Goal: Task Accomplishment & Management: Use online tool/utility

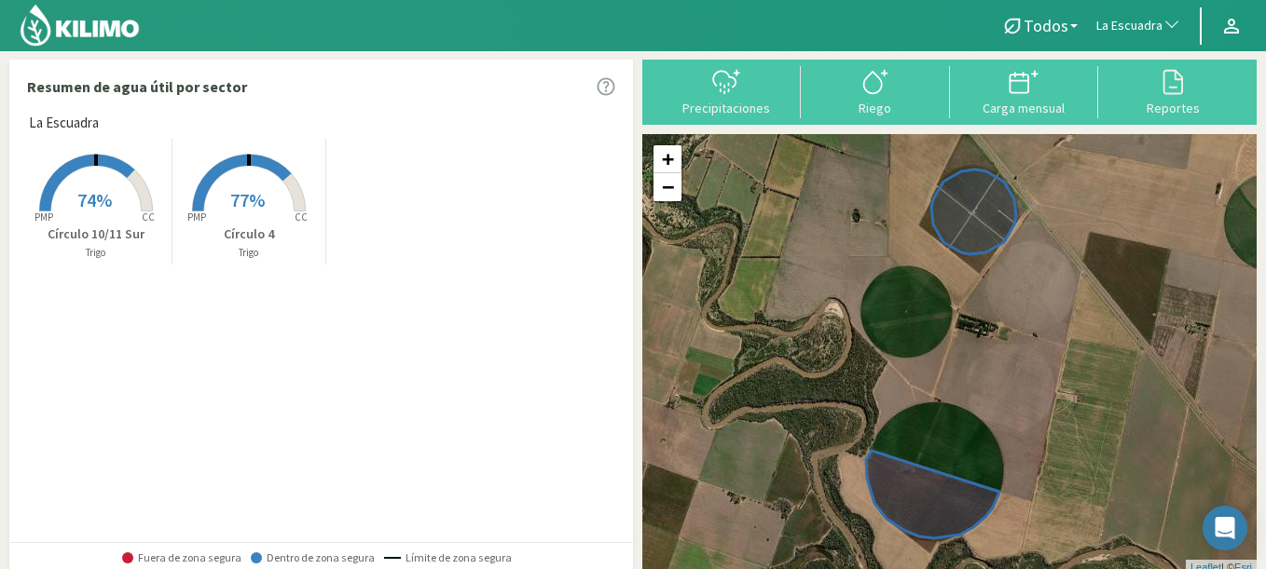
click at [120, 199] on rect at bounding box center [95, 213] width 149 height 149
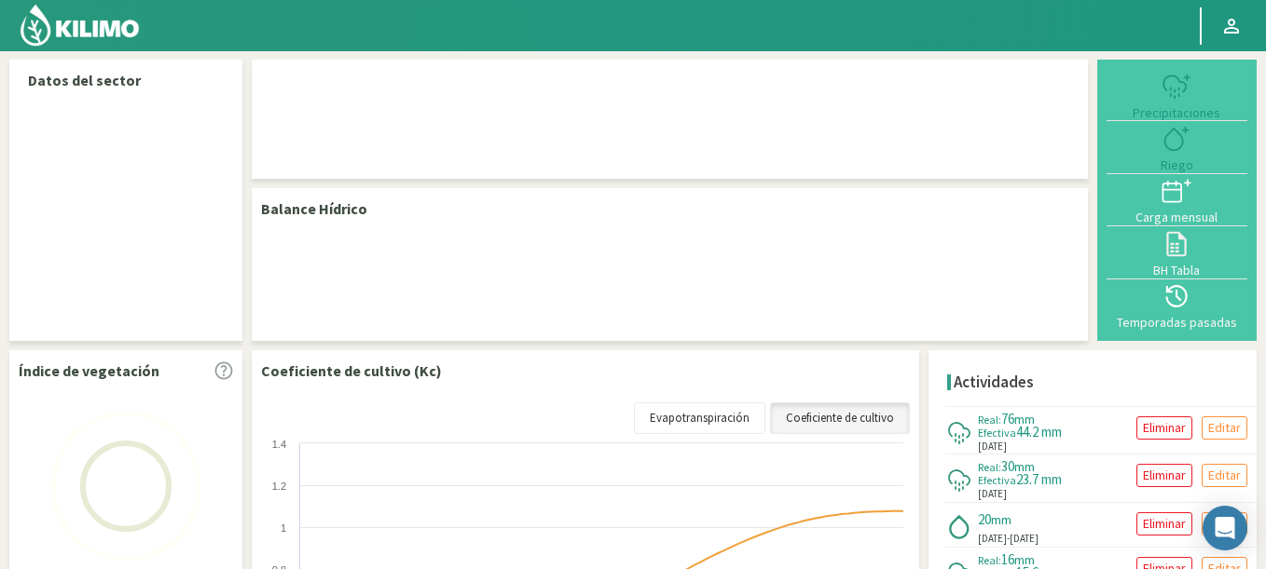
select select "147: Object"
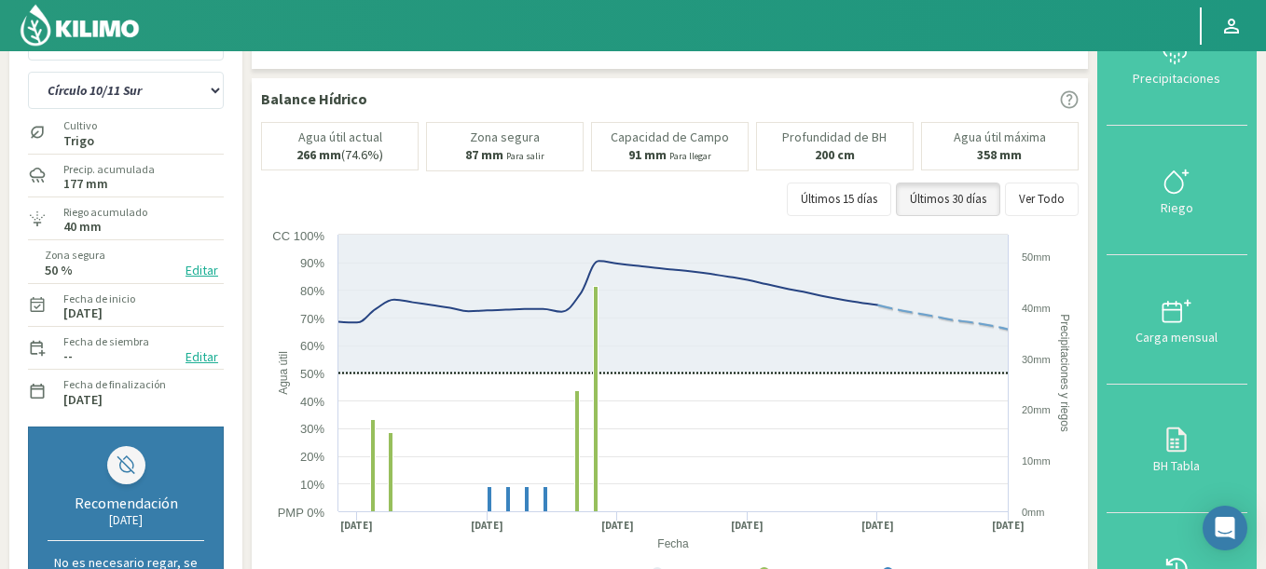
scroll to position [112, 0]
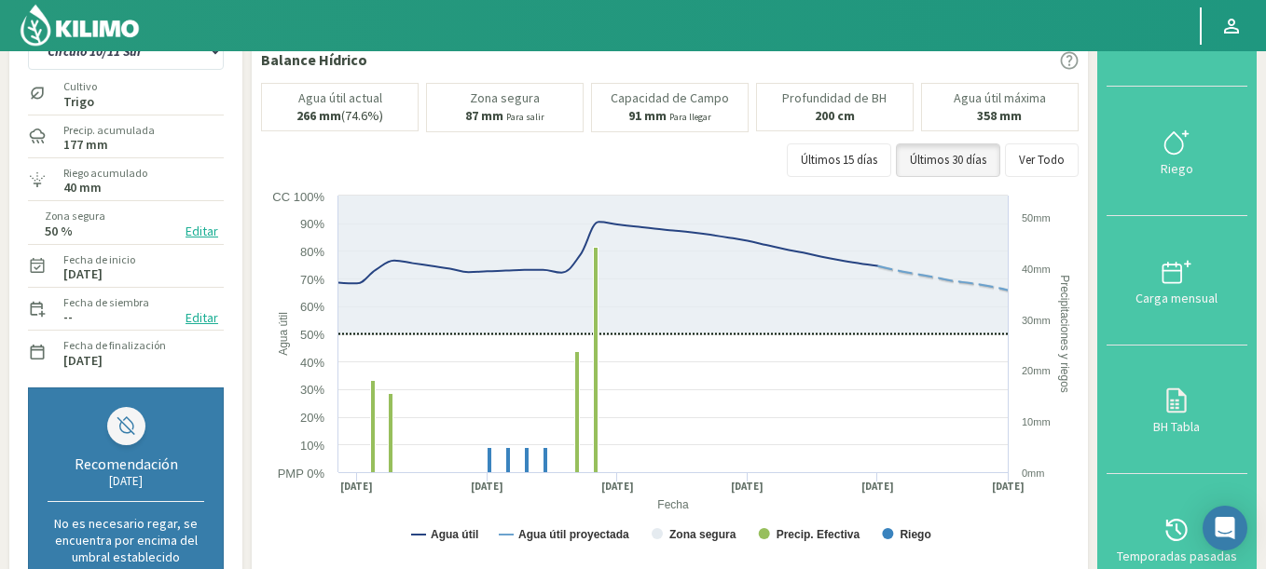
click at [198, 227] on button "Editar" at bounding box center [202, 231] width 44 height 21
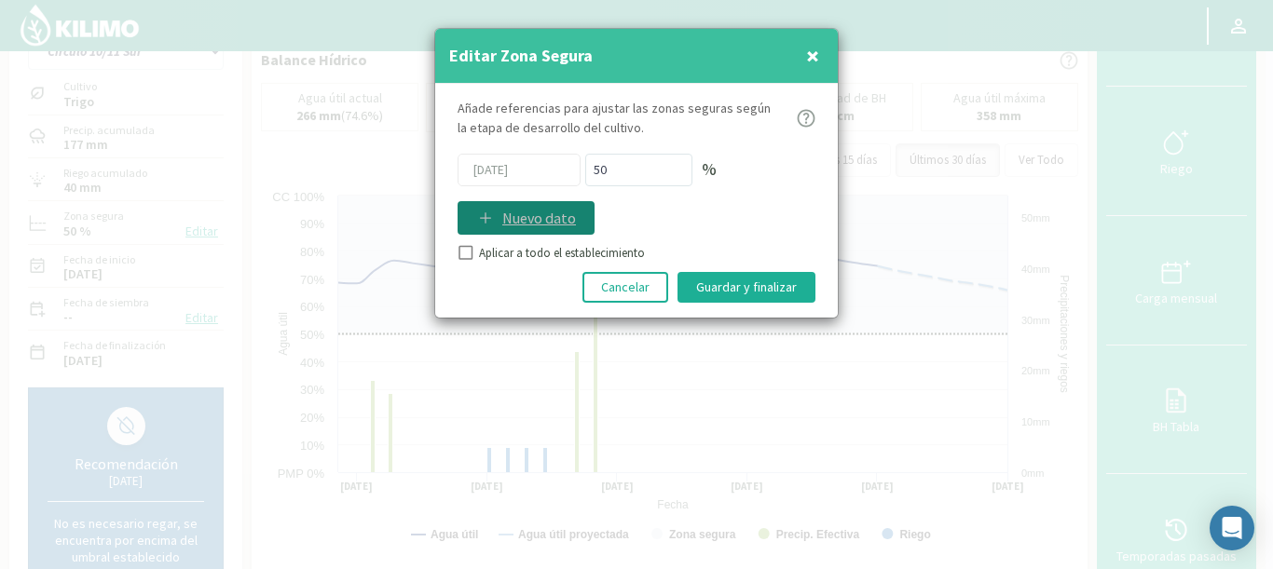
click at [486, 208] on div "Nuevo dato" at bounding box center [526, 218] width 100 height 22
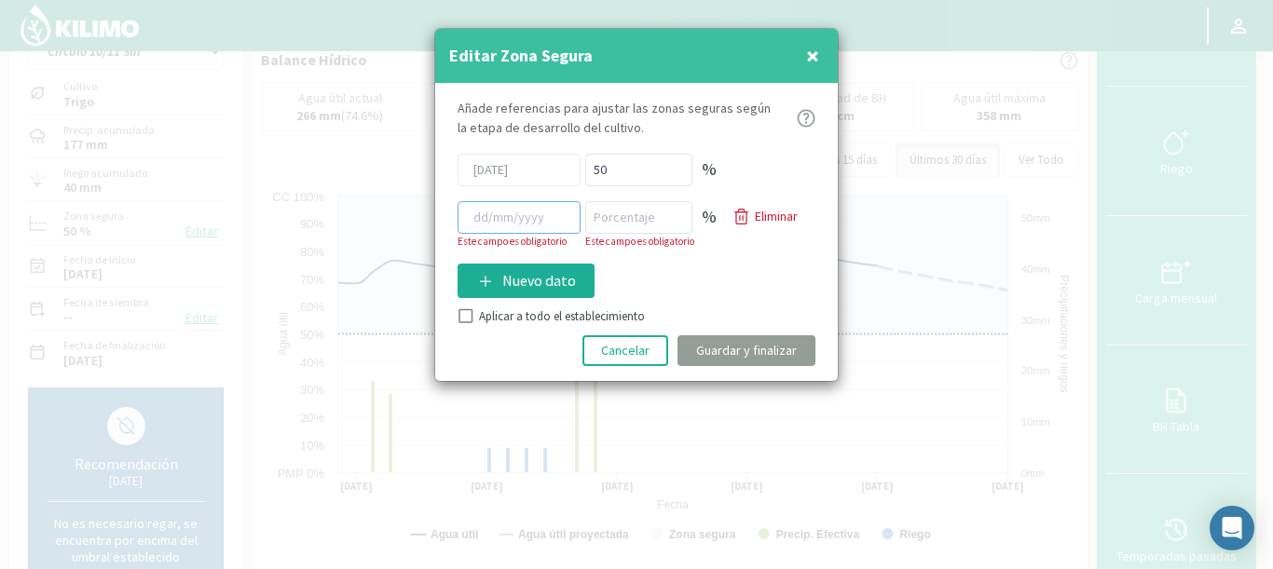
click at [543, 223] on input at bounding box center [519, 217] width 123 height 33
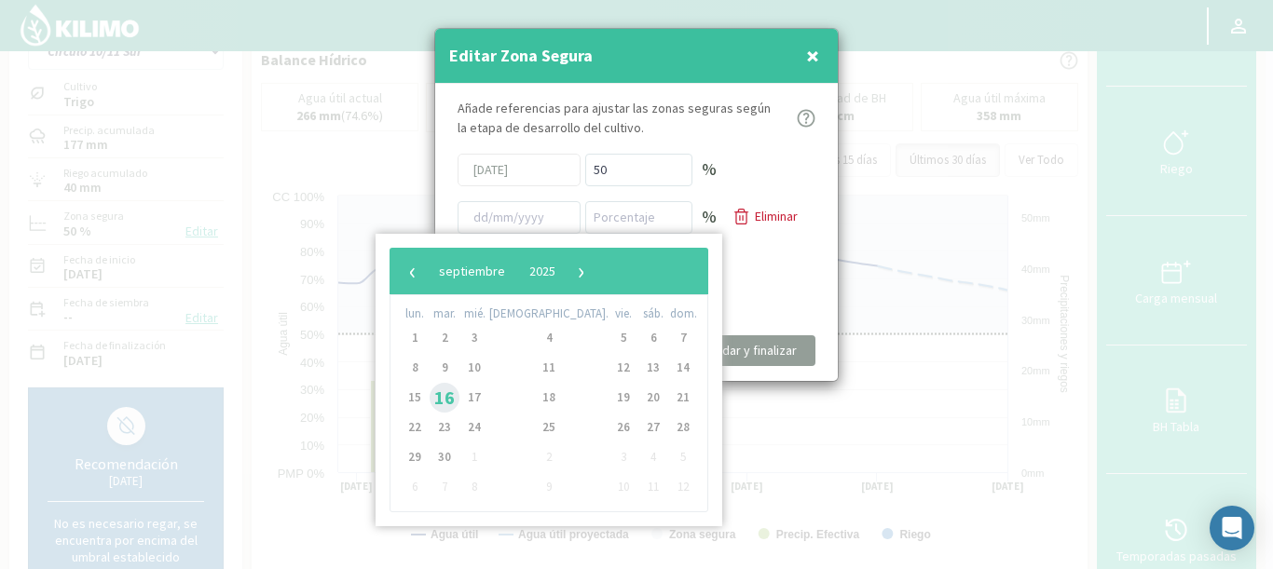
click at [449, 400] on span "16" at bounding box center [445, 398] width 30 height 30
type input "[DATE]"
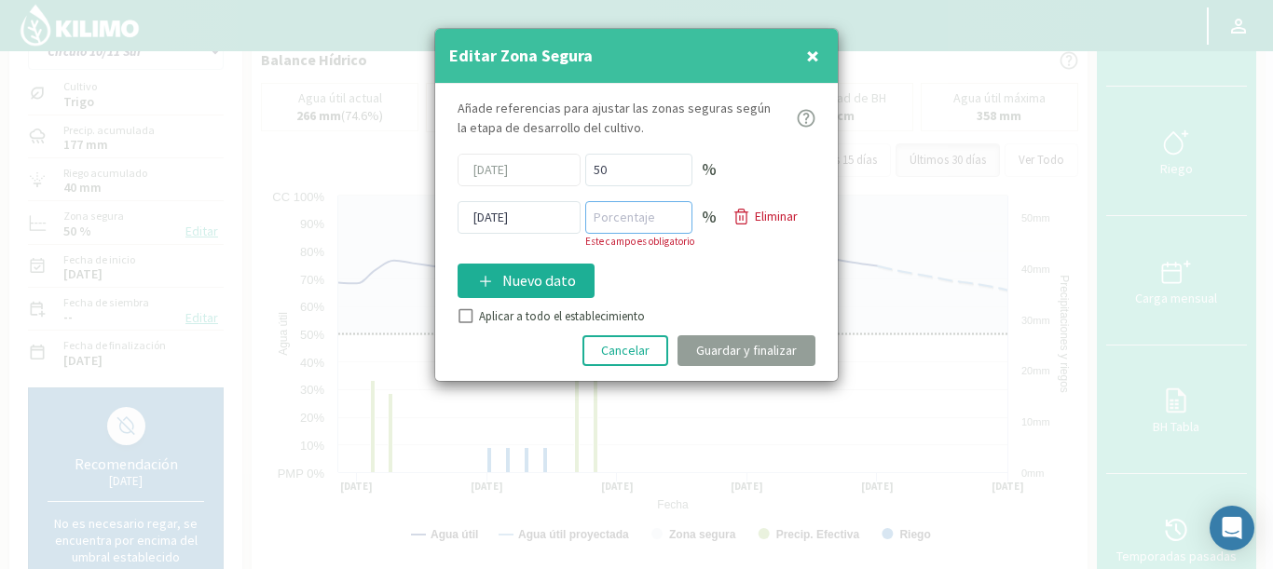
click at [632, 217] on input "number" at bounding box center [638, 217] width 107 height 33
type input "70"
click at [535, 322] on div "Añade referencias para ajustar las zonas seguras según la etapa de desarrollo d…" at bounding box center [636, 232] width 403 height 297
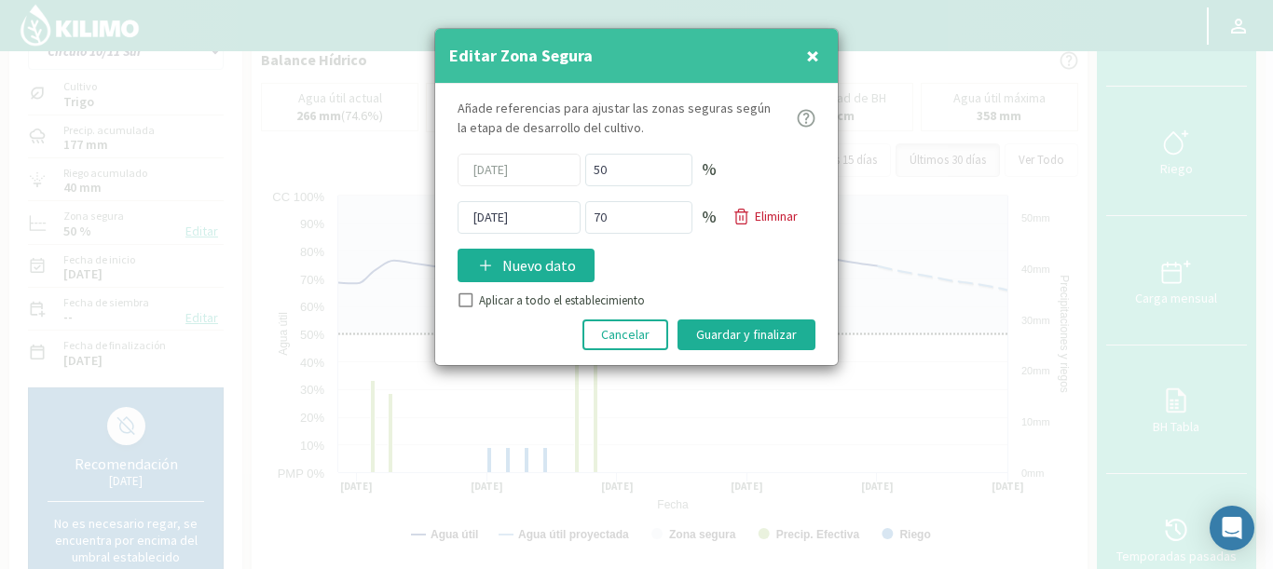
click at [462, 295] on input "Aplicar a todo el establecimiento" at bounding box center [464, 303] width 19 height 19
checkbox input "true"
click at [747, 331] on button "Guardar y finalizar" at bounding box center [747, 335] width 138 height 31
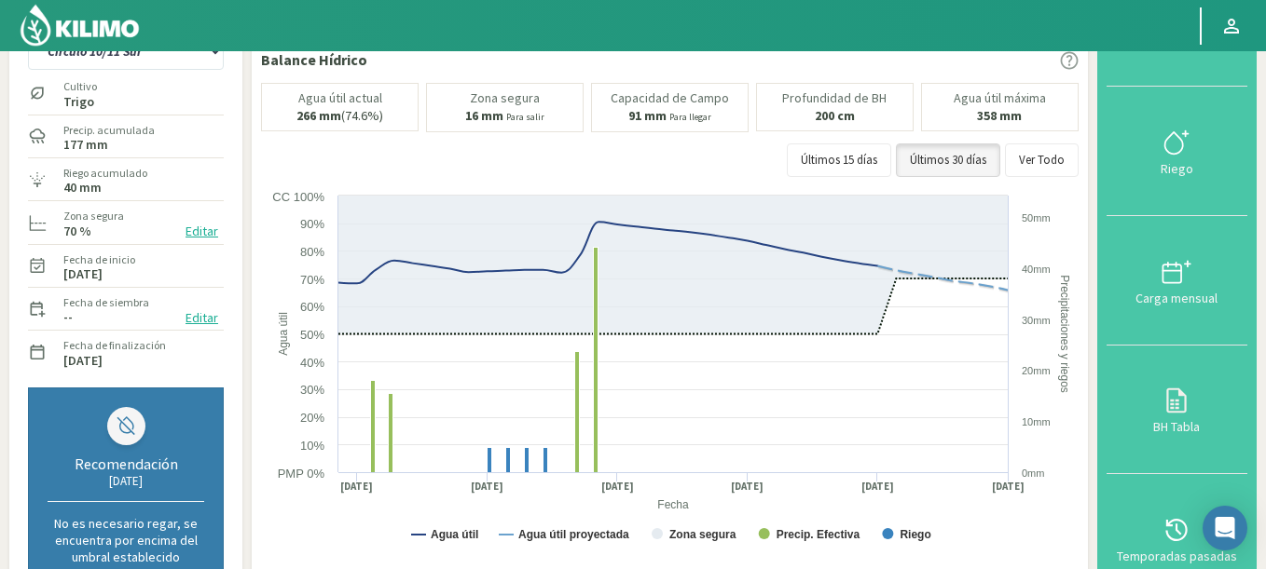
click at [1039, 114] on div "Agua útil máxima 358 mm" at bounding box center [999, 107] width 157 height 48
click at [1033, 157] on button "Ver Todo" at bounding box center [1042, 161] width 74 height 34
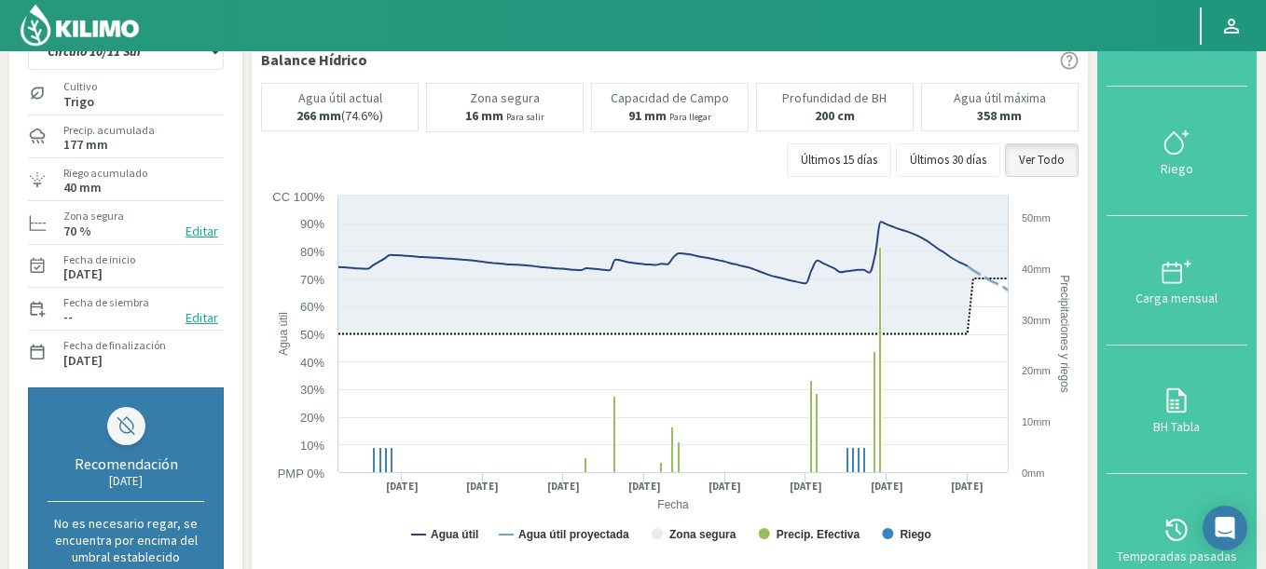
scroll to position [0, 0]
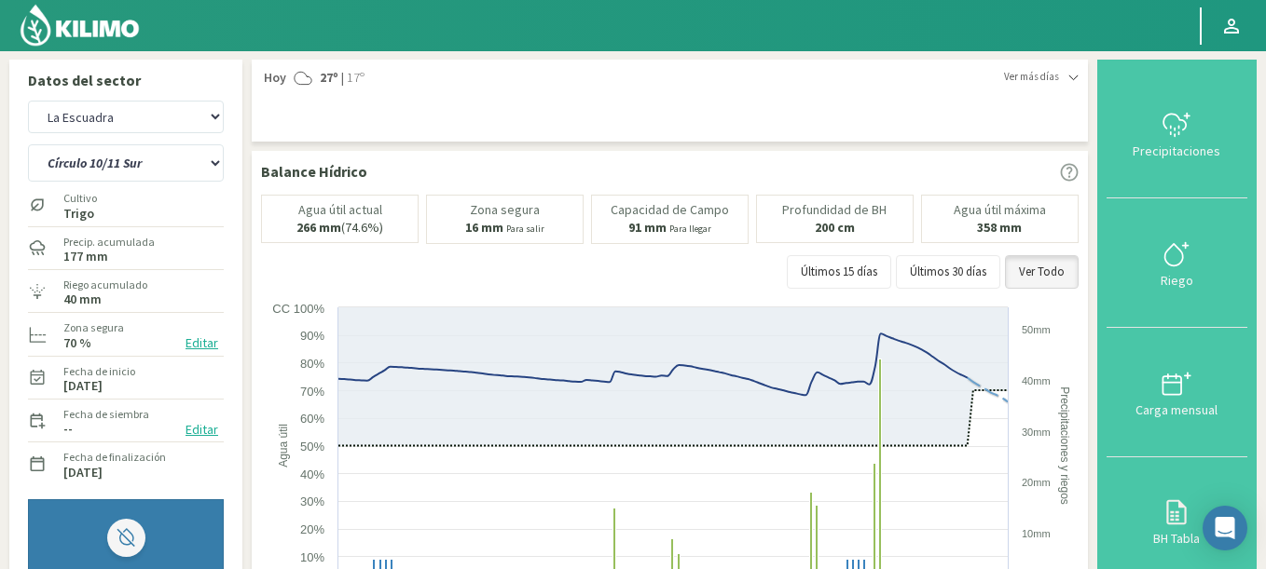
click at [1024, 73] on span "Ver más días" at bounding box center [1031, 77] width 55 height 16
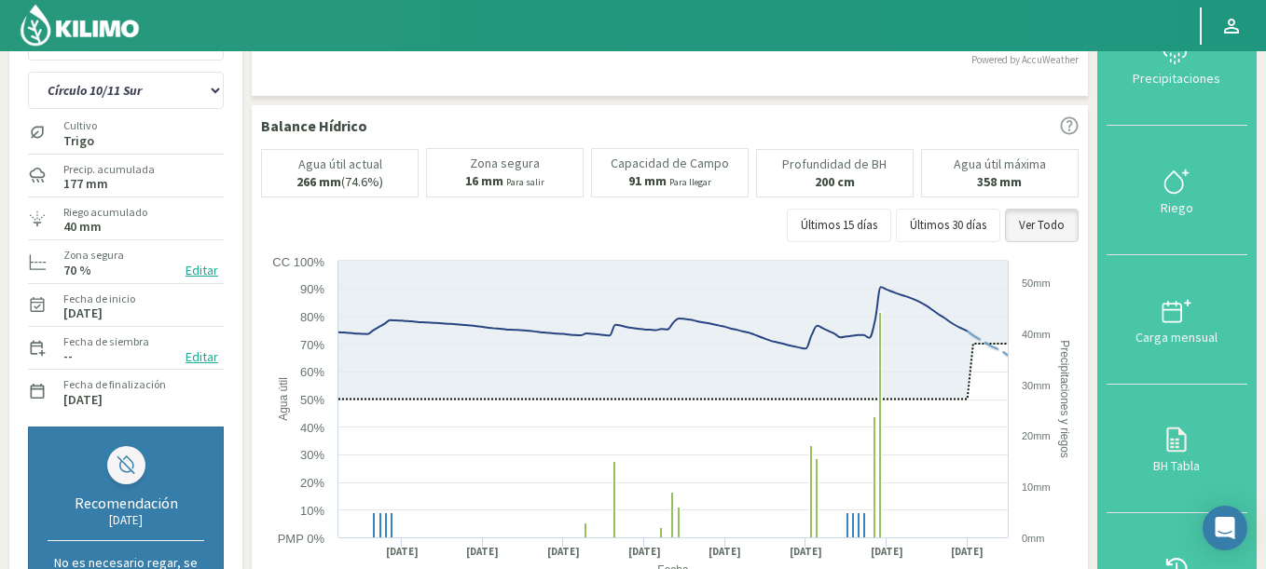
scroll to position [112, 0]
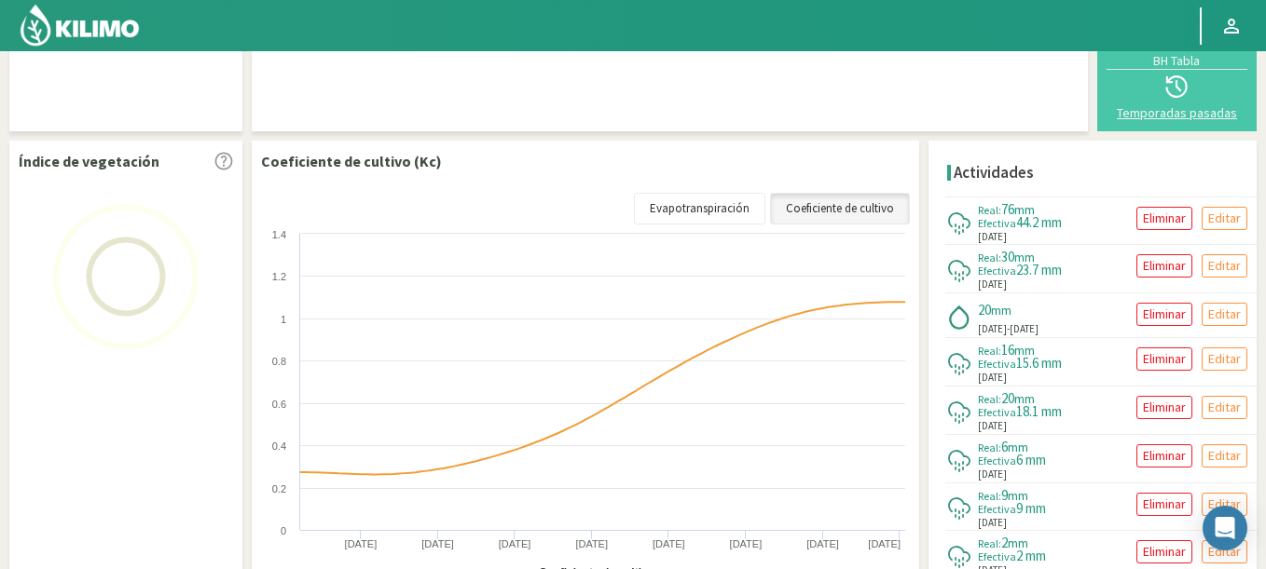
scroll to position [241, 0]
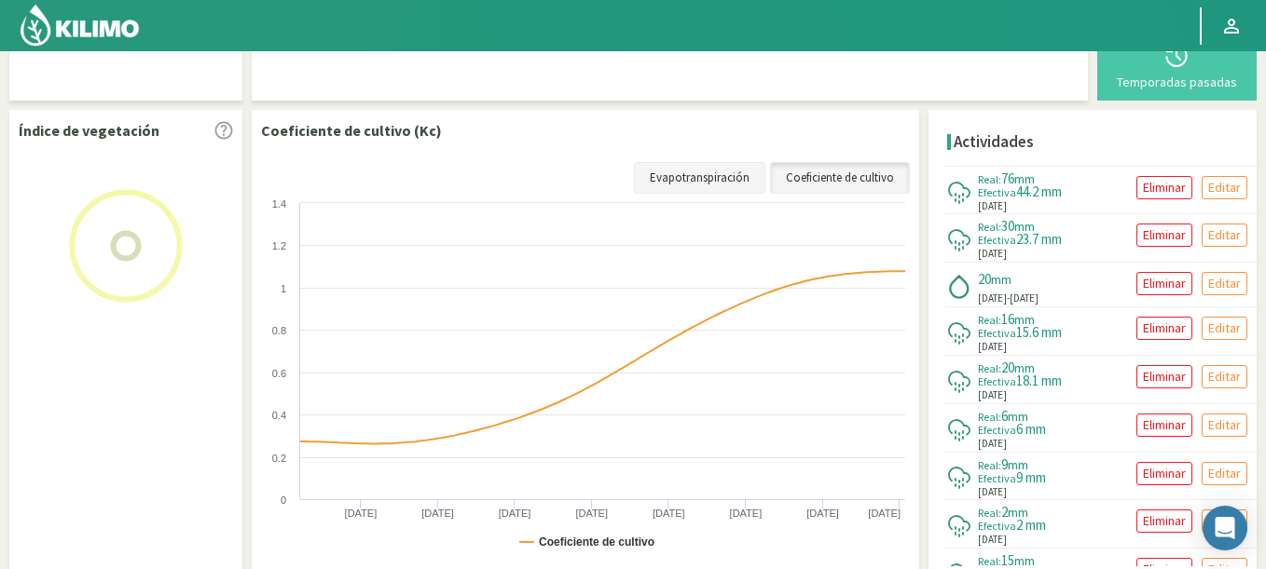
click at [696, 180] on link "Evapotranspiración" at bounding box center [699, 178] width 131 height 32
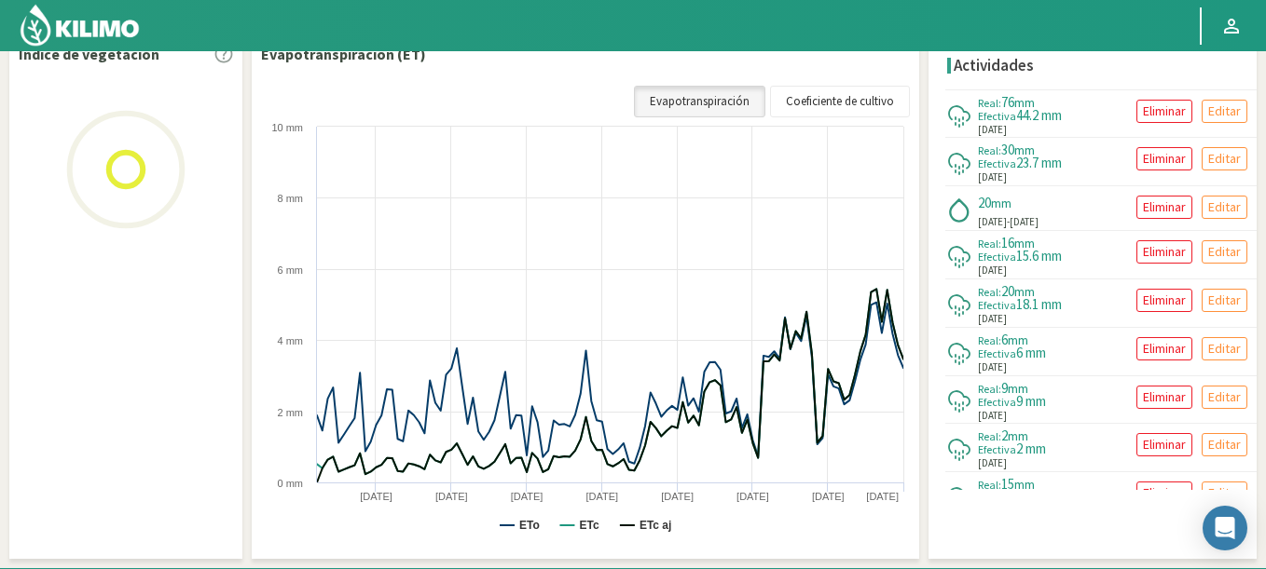
select select "147: Object"
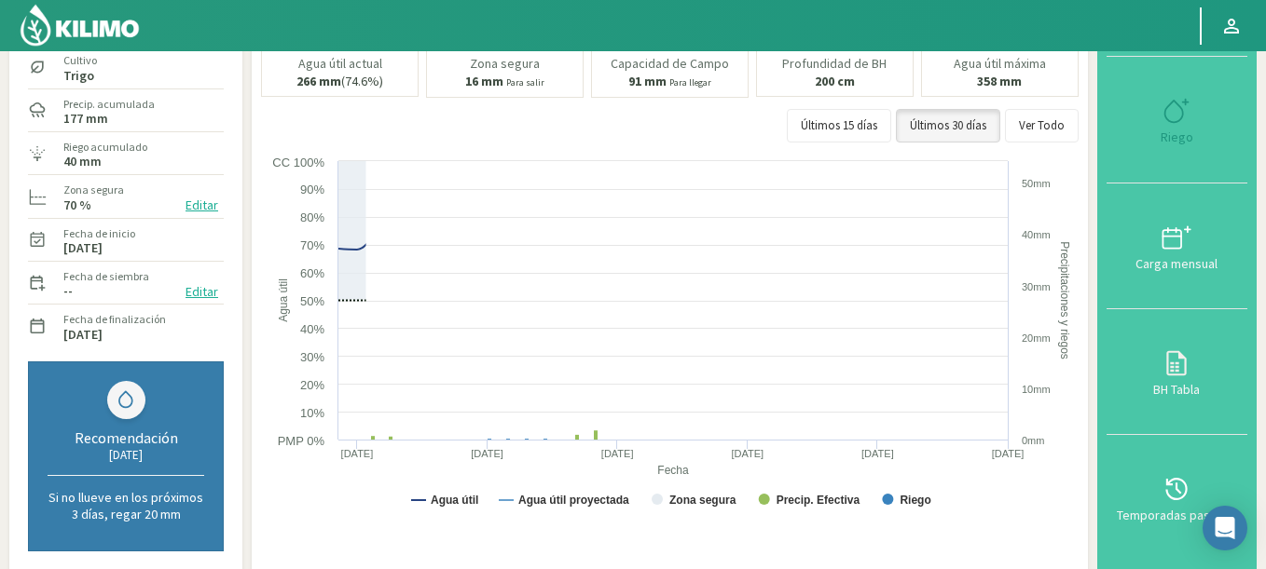
scroll to position [137, 0]
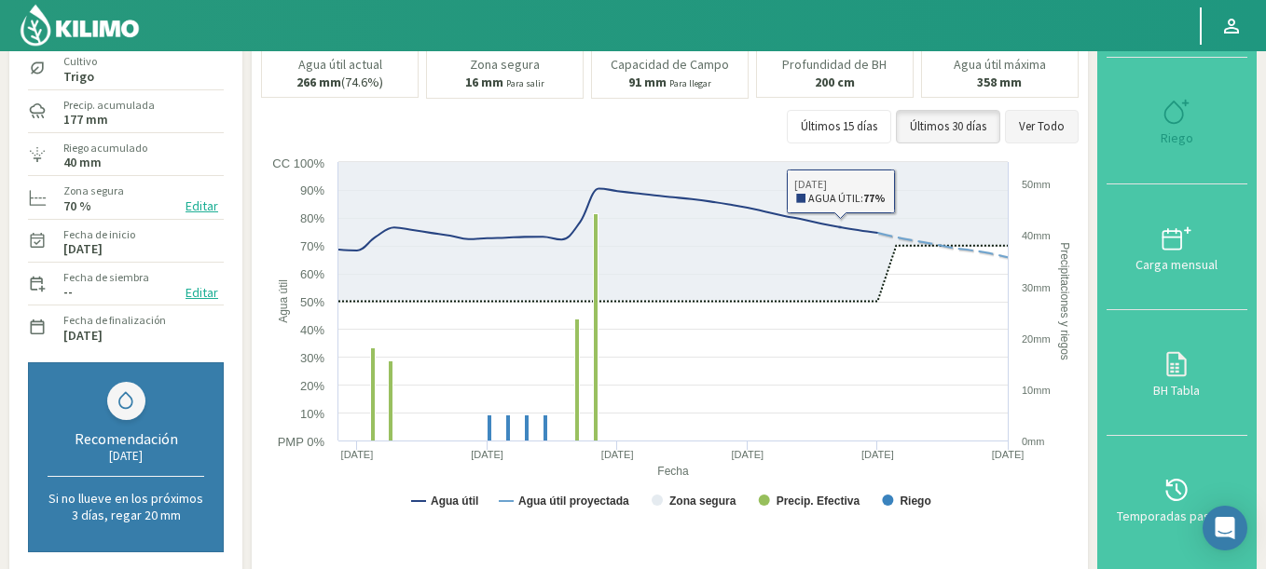
click at [1049, 116] on button "Ver Todo" at bounding box center [1042, 127] width 74 height 34
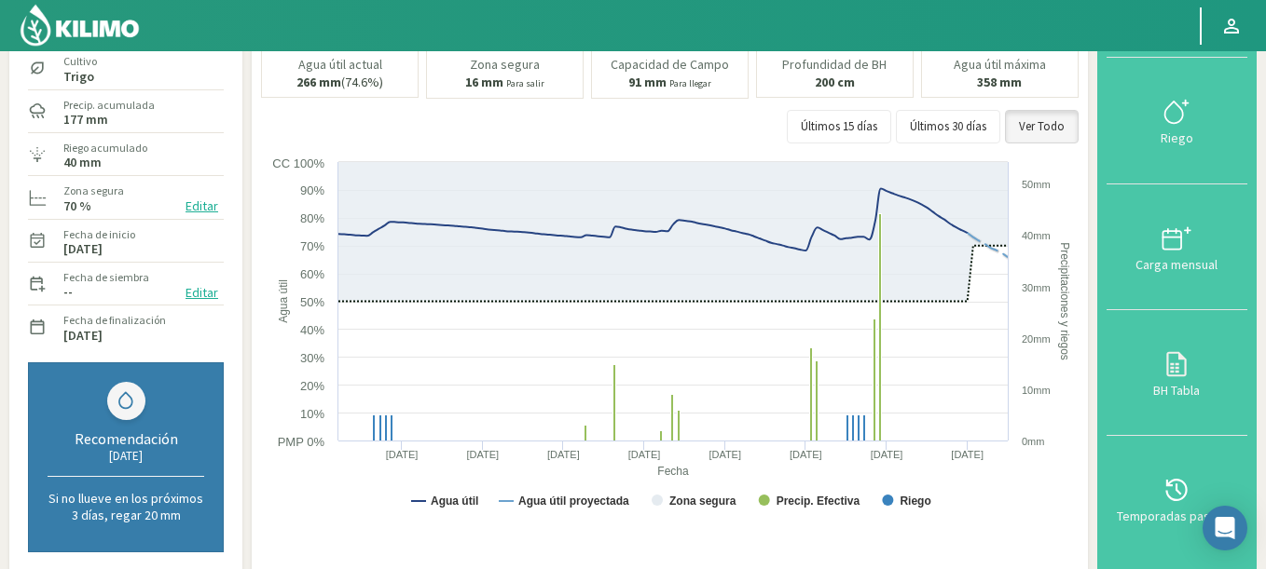
scroll to position [124, 0]
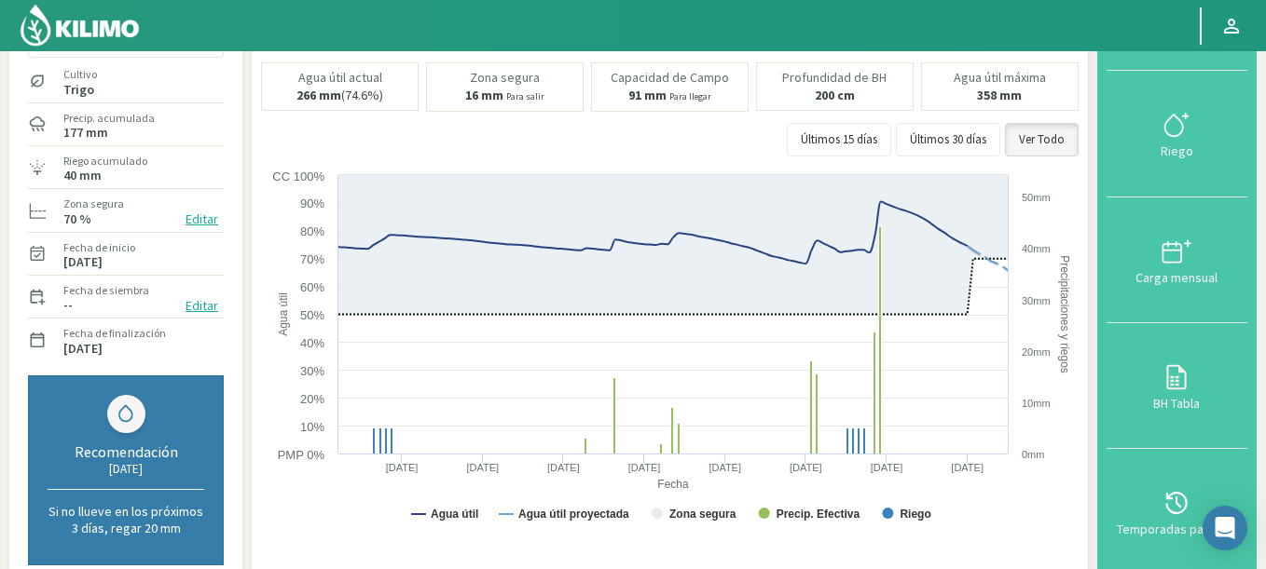
click at [113, 36] on img at bounding box center [80, 25] width 122 height 45
